Goal: Task Accomplishment & Management: Manage account settings

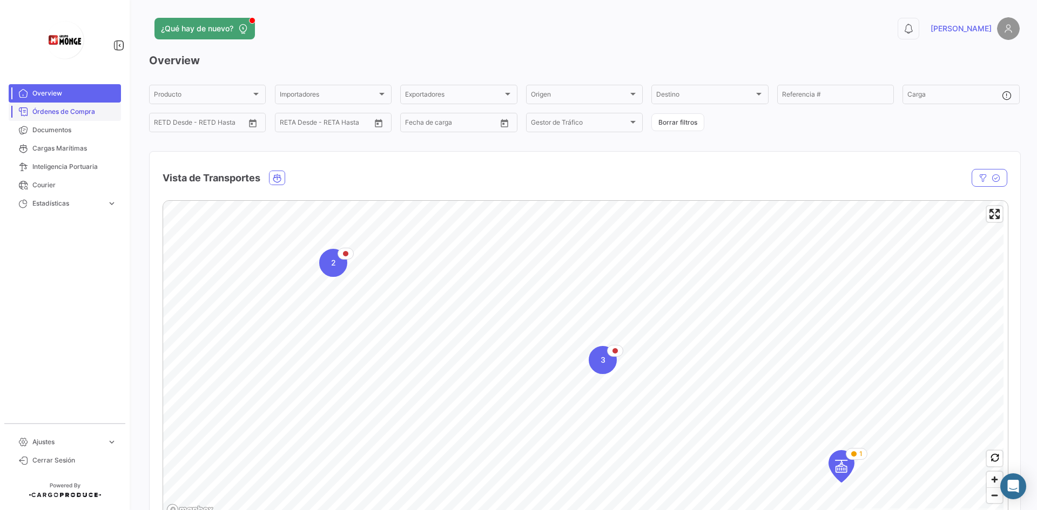
click at [50, 111] on span "Órdenes de Compra" at bounding box center [74, 112] width 84 height 10
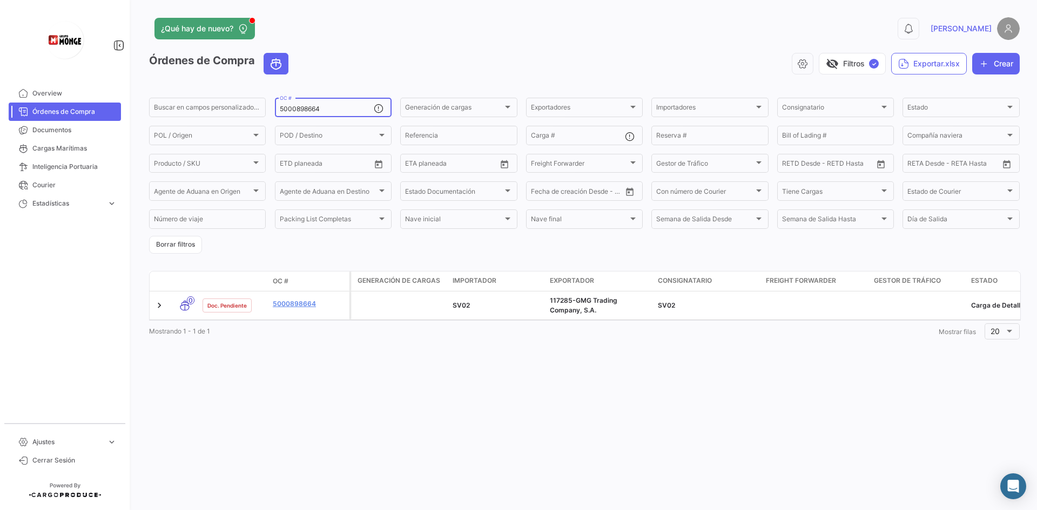
drag, startPoint x: 343, startPoint y: 109, endPoint x: 143, endPoint y: 124, distance: 200.9
click at [143, 124] on div "¿Qué hay de nuevo? 0 [PERSON_NAME] de Compra visibility_off Filtros ✓ Exportar.…" at bounding box center [584, 255] width 905 height 510
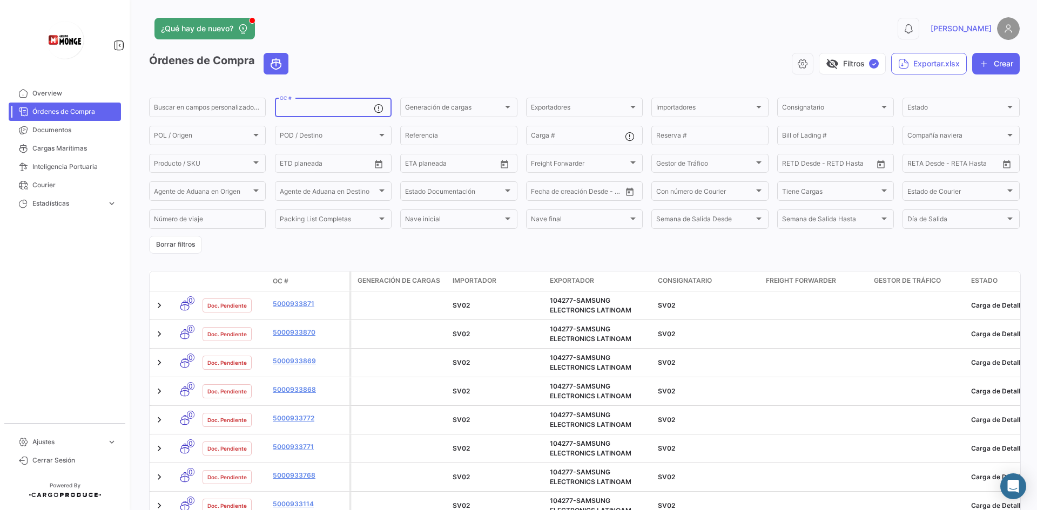
paste input "5000913598"
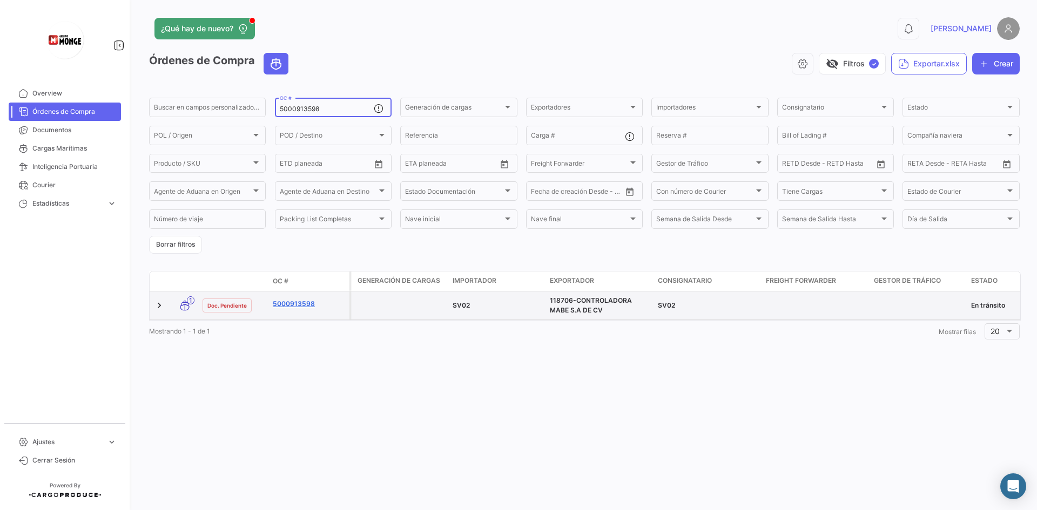
type input "5000913598"
click at [293, 302] on link "5000913598" at bounding box center [309, 304] width 72 height 10
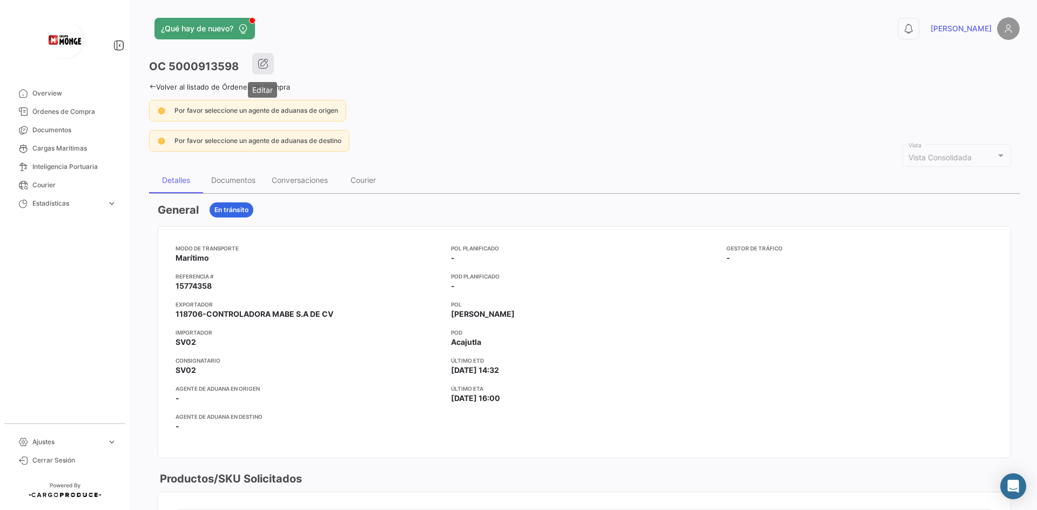
click at [261, 62] on icon "button" at bounding box center [263, 63] width 11 height 11
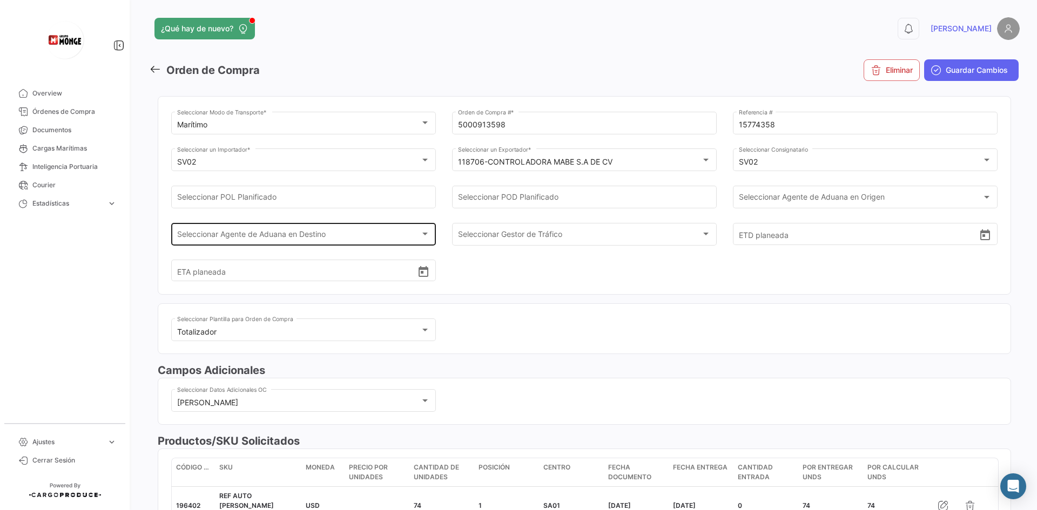
click at [310, 237] on span "Seleccionar Agente de Aduana en Destino" at bounding box center [299, 236] width 244 height 9
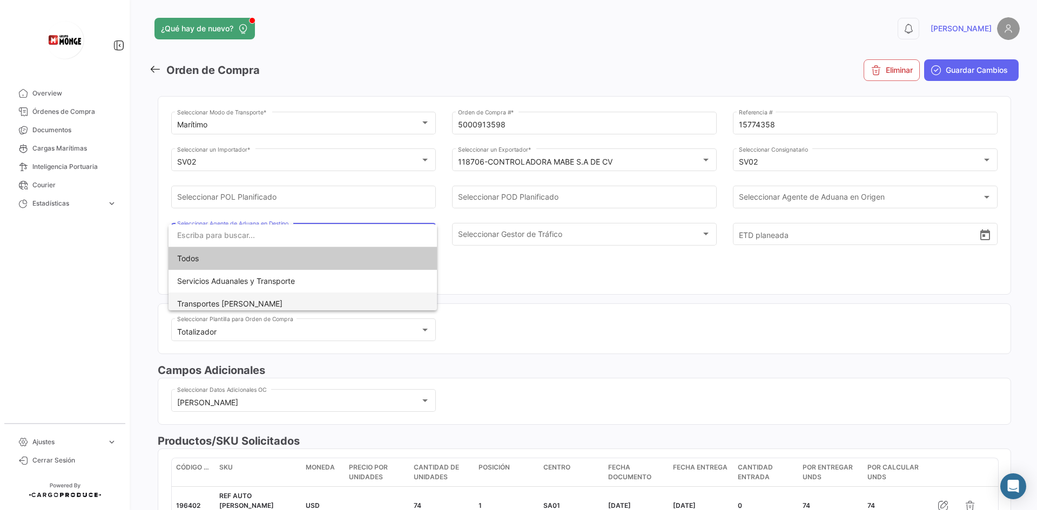
click at [275, 305] on span "Transportes [PERSON_NAME]" at bounding box center [302, 304] width 251 height 23
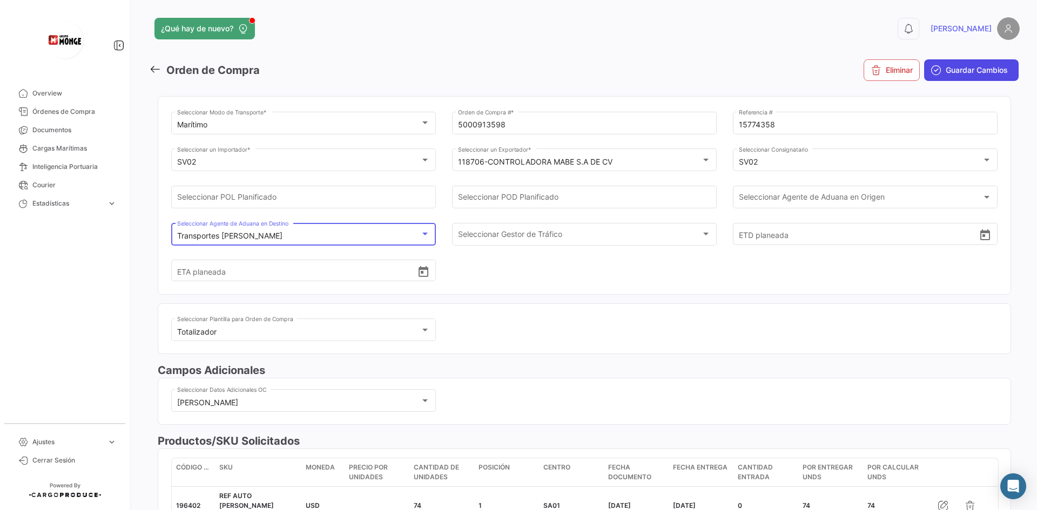
click at [967, 76] on button "Guardar Cambios" at bounding box center [971, 70] width 95 height 22
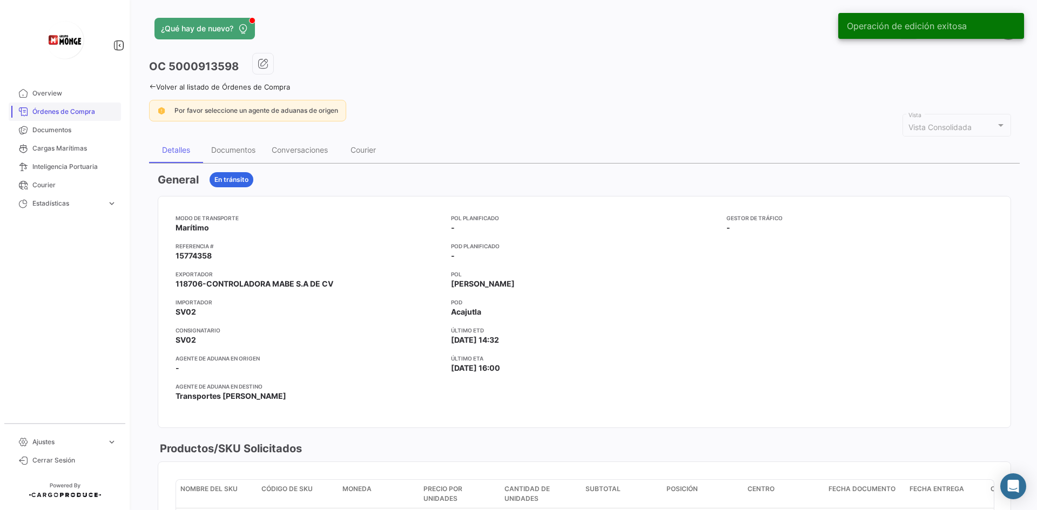
click at [46, 109] on span "Órdenes de Compra" at bounding box center [74, 112] width 84 height 10
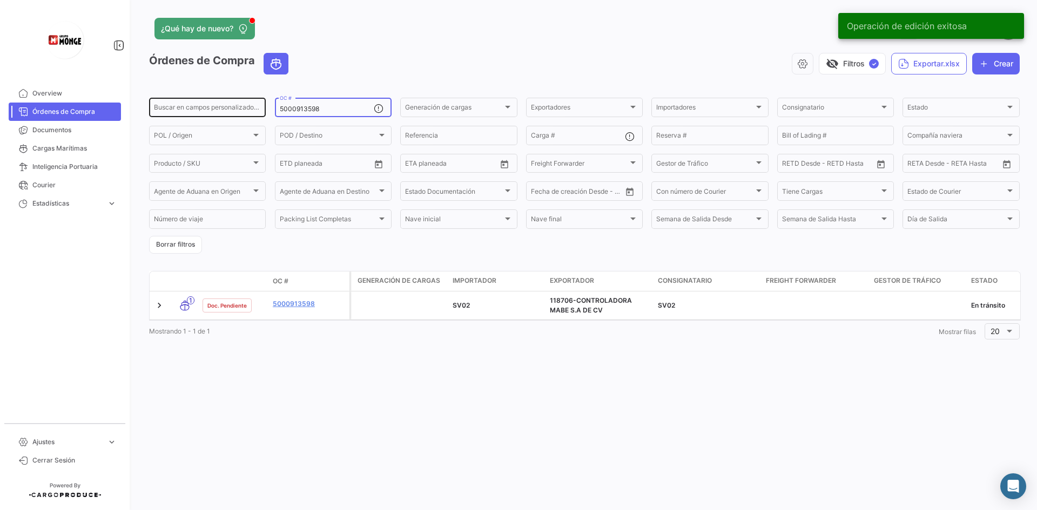
drag, startPoint x: 343, startPoint y: 106, endPoint x: 156, endPoint y: 103, distance: 188.0
click at [0, 0] on div "Buscar en [PERSON_NAME] personalizados... 5000913598 OC # Generación [PERSON_NA…" at bounding box center [0, 0] width 0 height 0
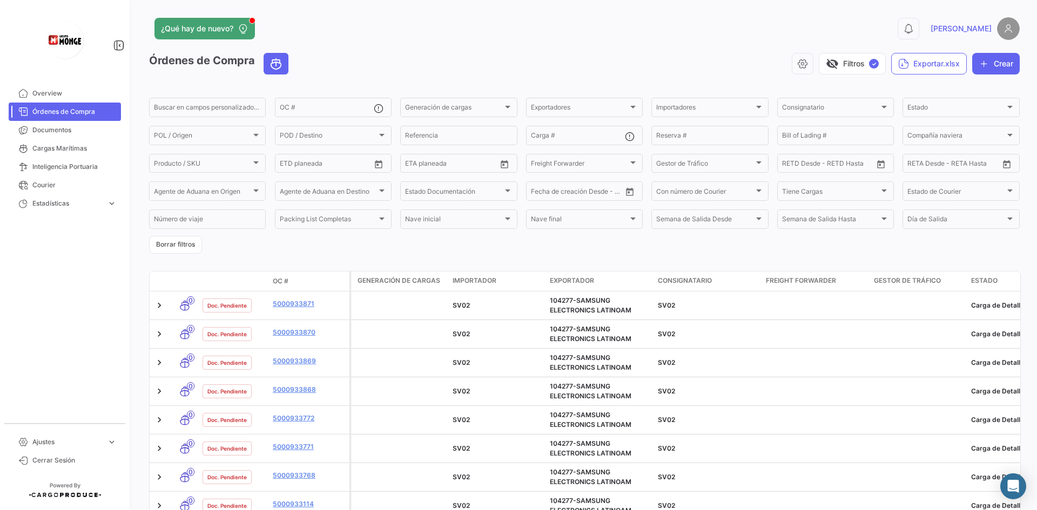
click at [416, 47] on app-header "¿Qué hay de nuevo? 0 [PERSON_NAME]" at bounding box center [584, 35] width 870 height 36
